Goal: Complete application form

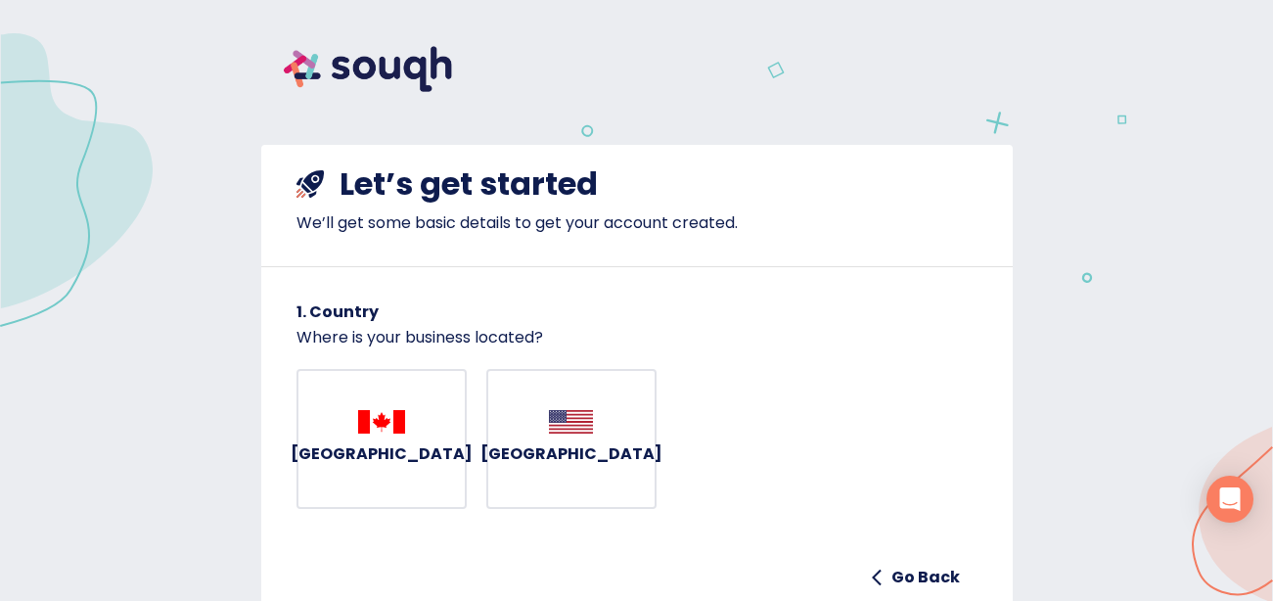
click at [389, 458] on h6 "[GEOGRAPHIC_DATA]" at bounding box center [382, 453] width 182 height 27
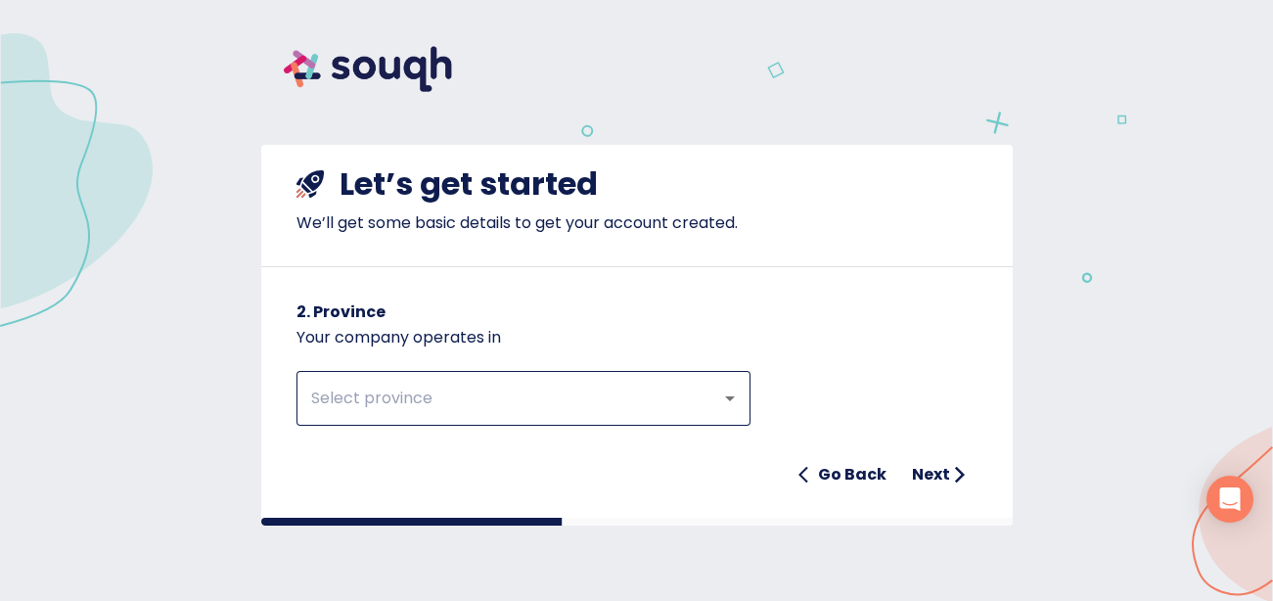
click at [394, 387] on input "text" at bounding box center [496, 398] width 382 height 37
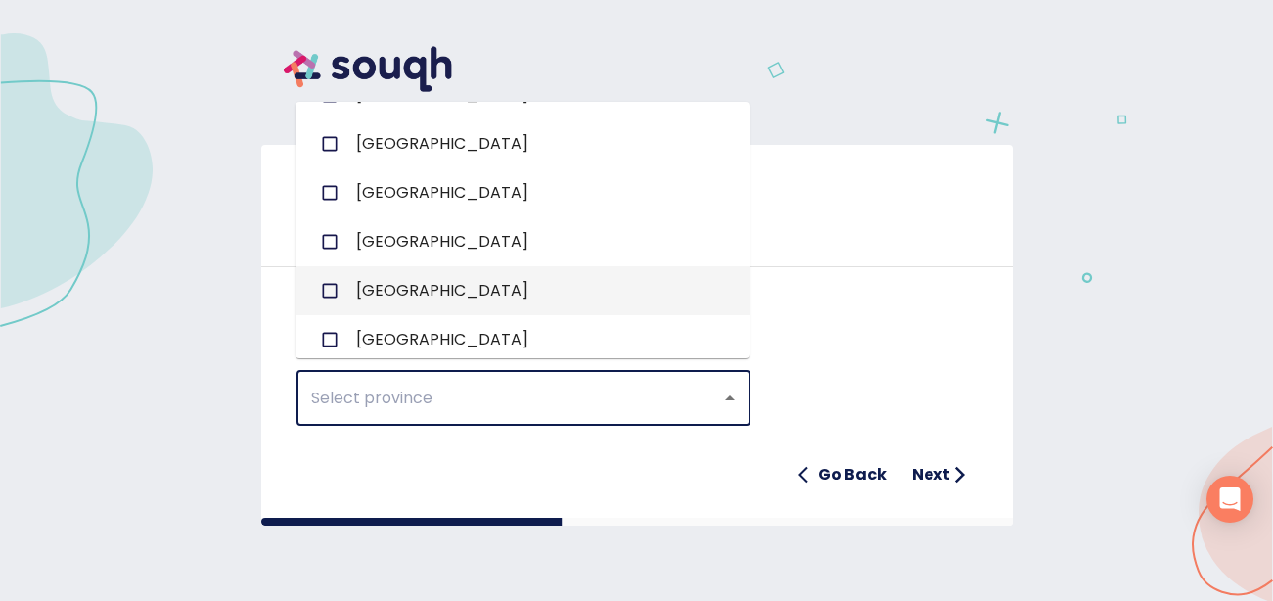
scroll to position [177, 0]
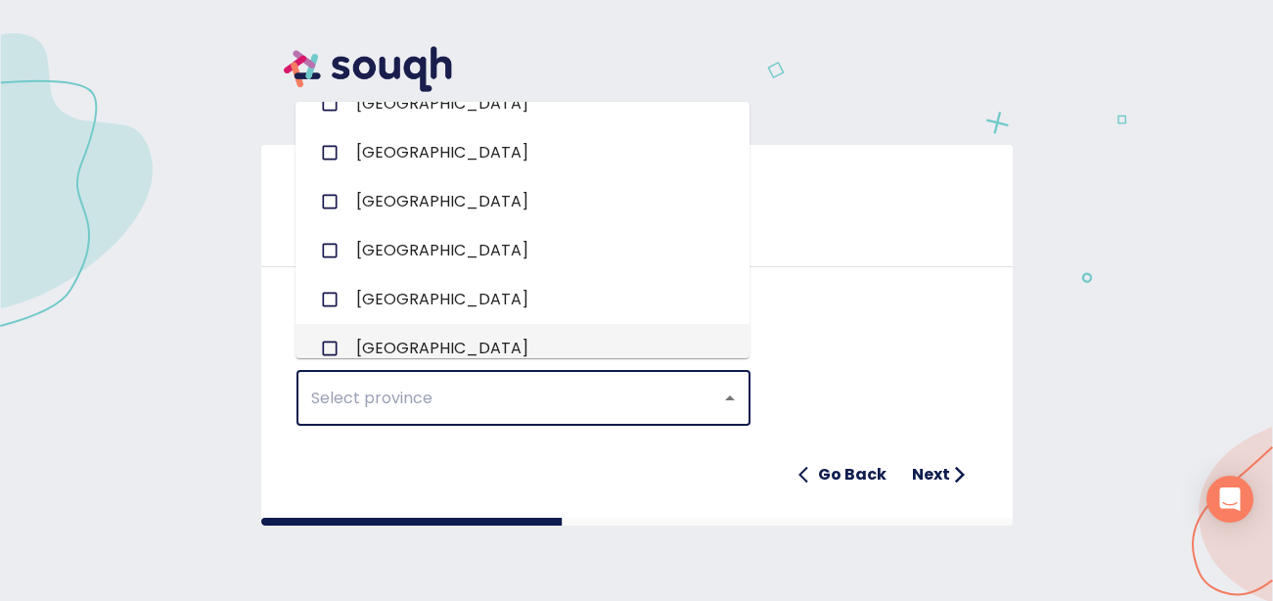
click at [330, 342] on input "checkbox" at bounding box center [329, 348] width 37 height 37
checkbox input "true"
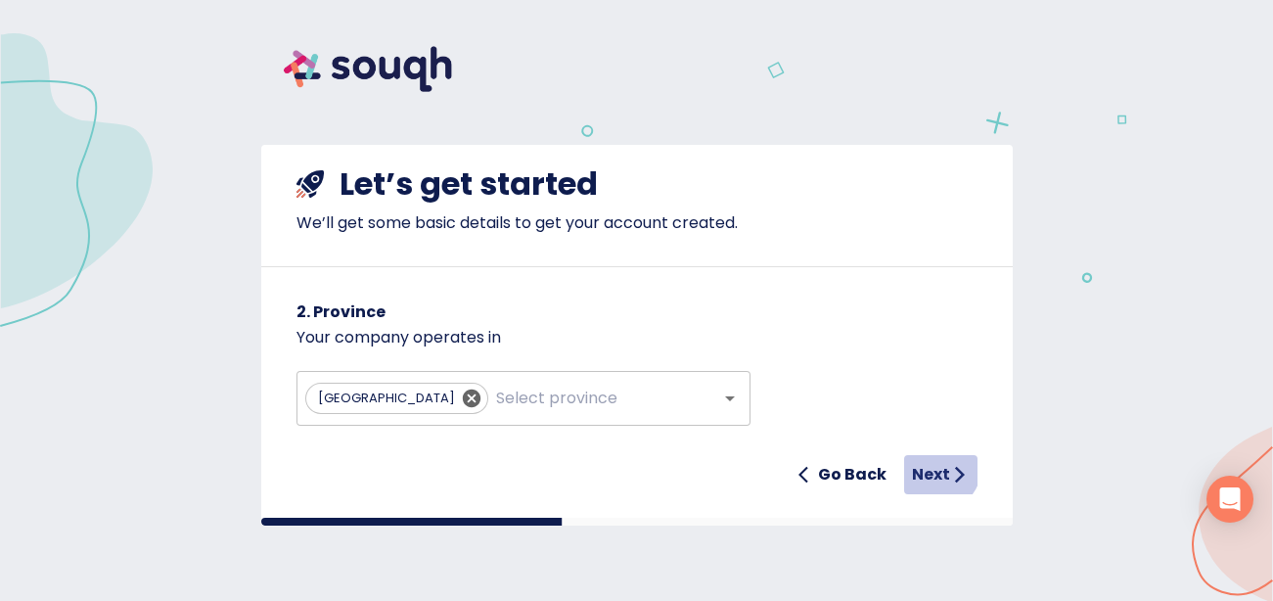
click at [935, 461] on h6 "Next" at bounding box center [931, 474] width 38 height 27
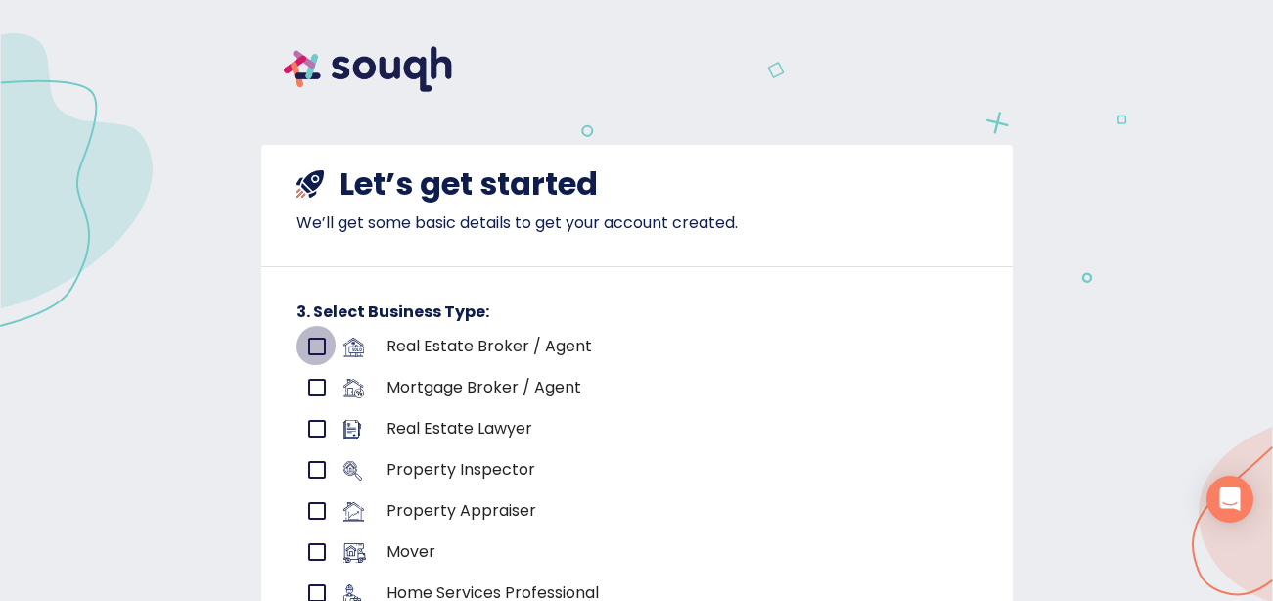
click at [309, 328] on input "primary checkbox" at bounding box center [317, 346] width 41 height 41
checkbox input "true"
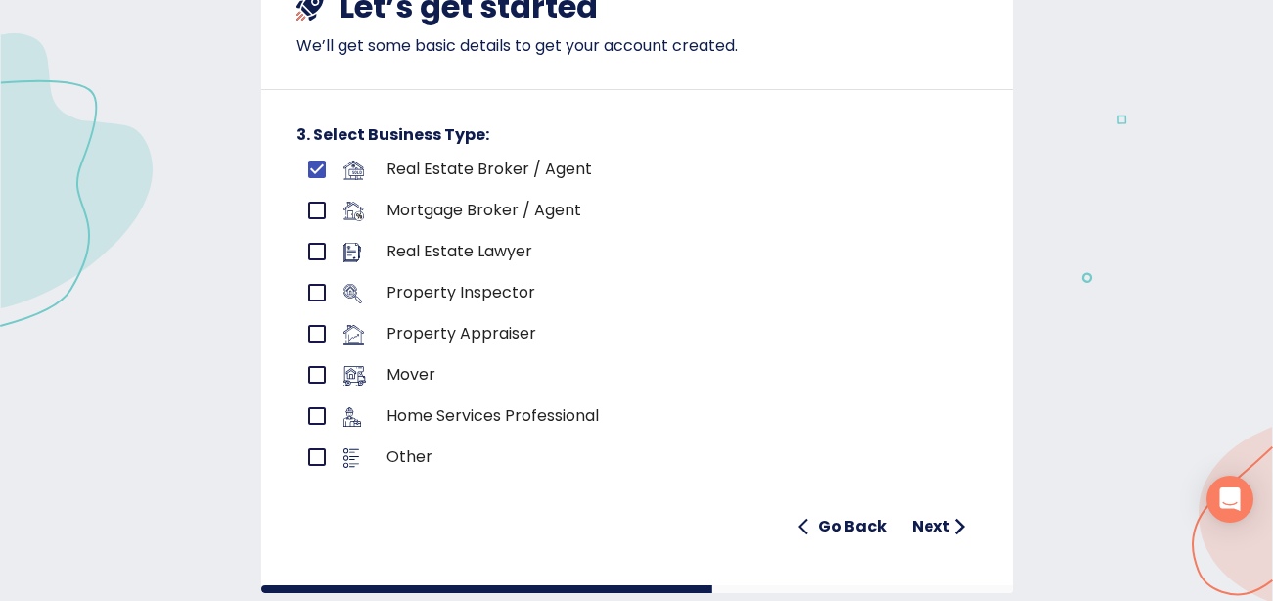
scroll to position [246, 0]
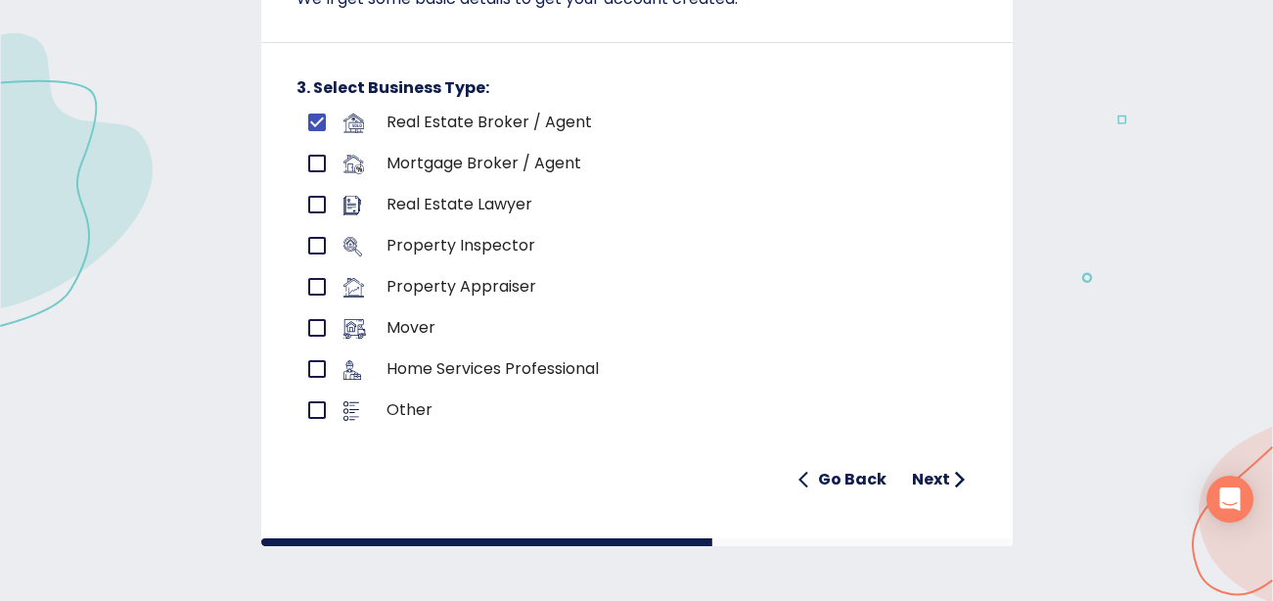
click at [934, 466] on h6 "Next" at bounding box center [931, 479] width 38 height 27
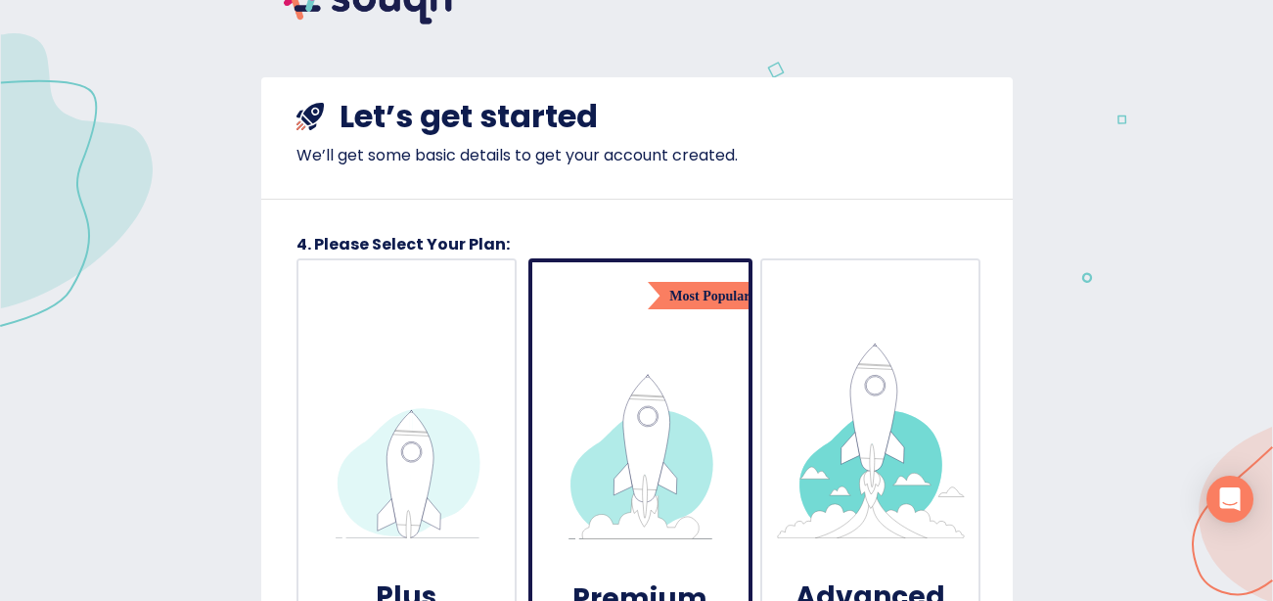
scroll to position [0, 0]
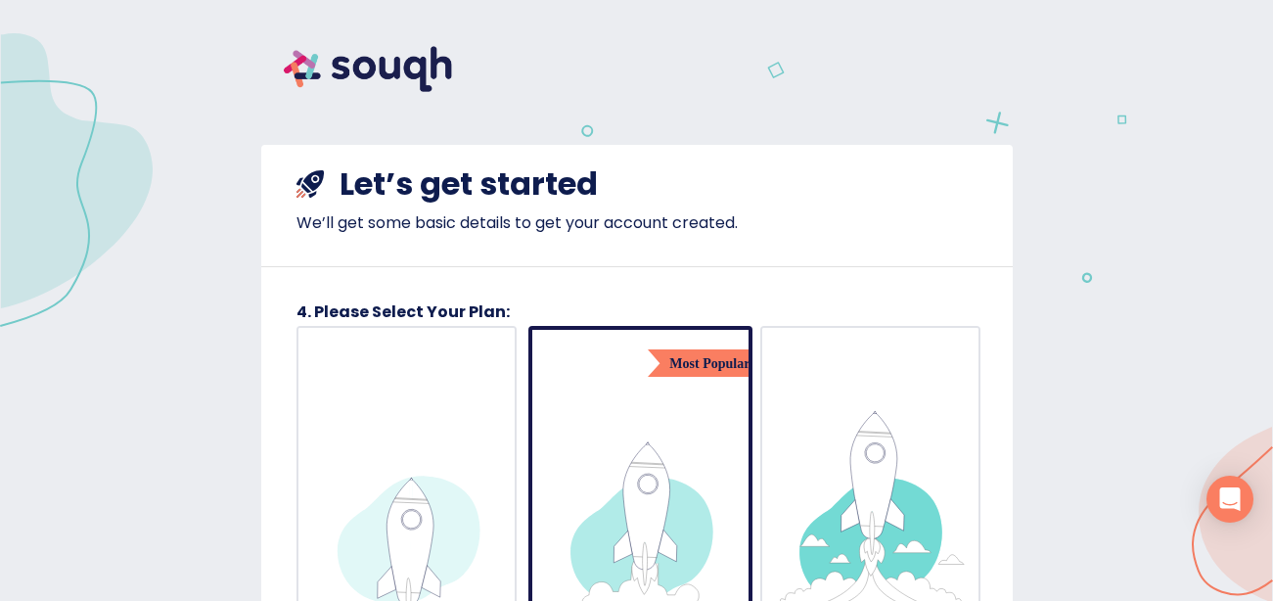
click at [670, 412] on img at bounding box center [640, 510] width 196 height 196
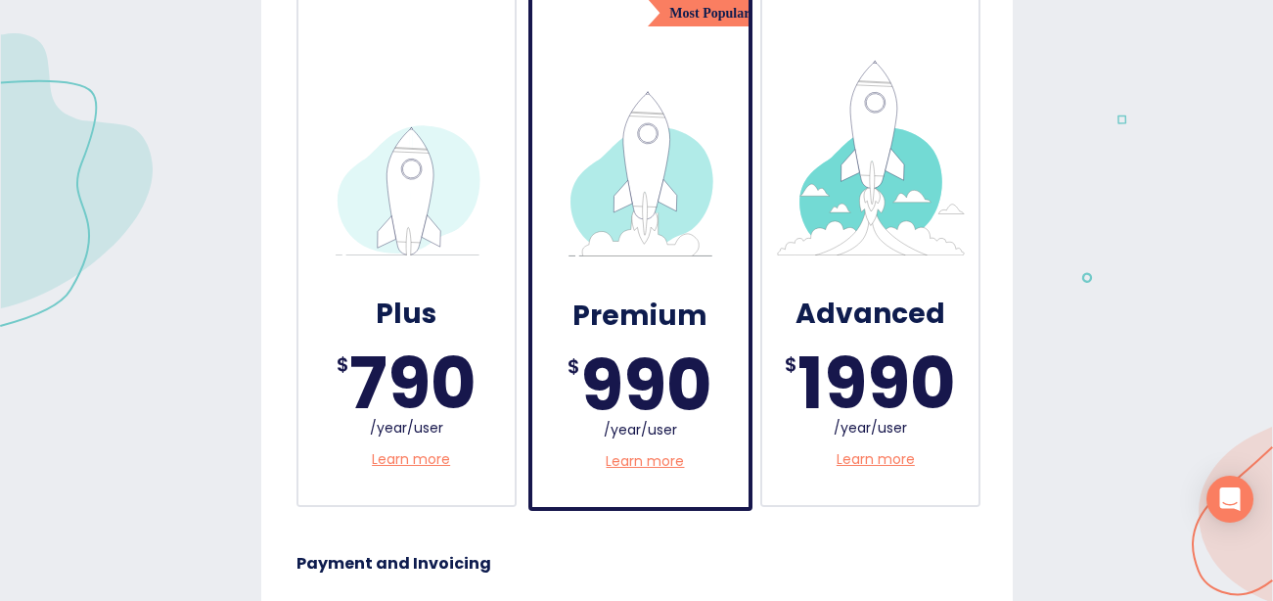
scroll to position [355, 0]
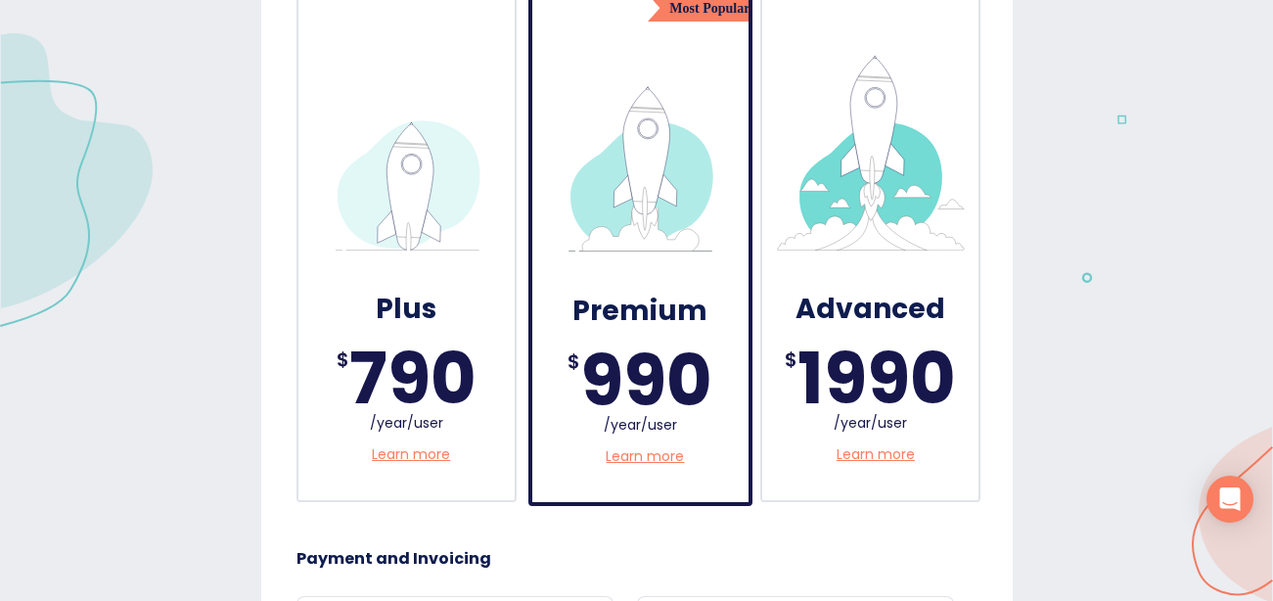
click at [653, 446] on p "Learn more" at bounding box center [645, 456] width 78 height 21
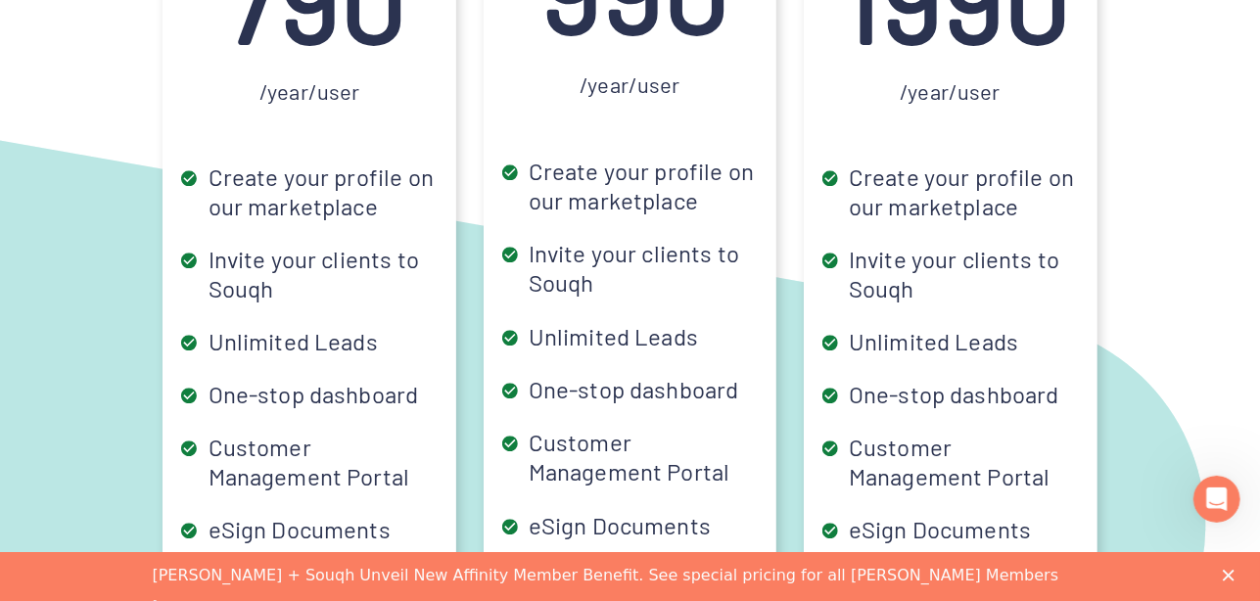
scroll to position [5784, 0]
